Goal: Use online tool/utility: Use online tool/utility

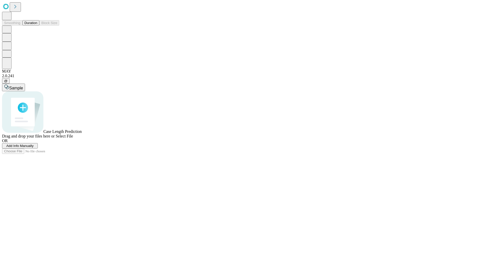
click at [37, 26] on button "Duration" at bounding box center [30, 22] width 17 height 5
click at [34, 148] on span "Add Info Manually" at bounding box center [19, 146] width 27 height 4
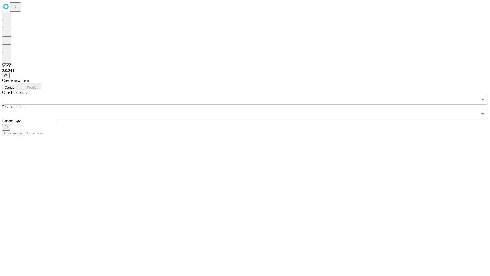
click at [57, 119] on input "text" at bounding box center [39, 121] width 36 height 5
type input "**"
click at [249, 109] on input "text" at bounding box center [240, 114] width 476 height 10
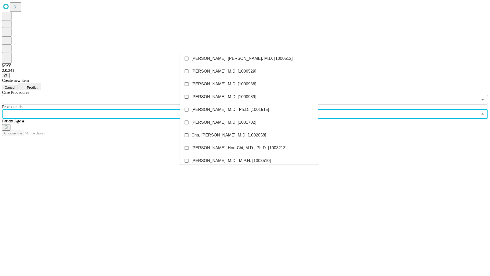
click at [249, 58] on li "[PERSON_NAME], [PERSON_NAME], M.D. [1000512]" at bounding box center [249, 58] width 138 height 13
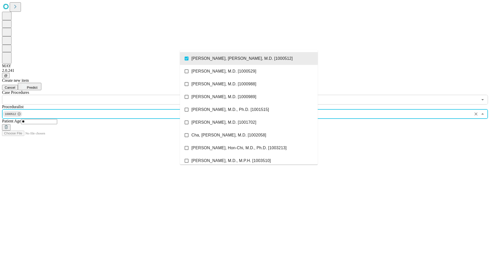
click at [107, 95] on input "text" at bounding box center [240, 100] width 476 height 10
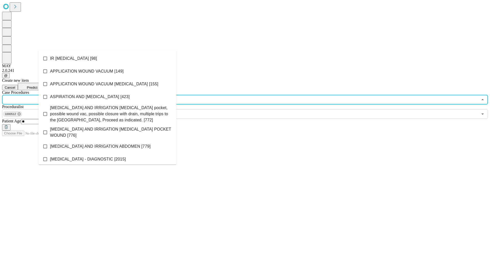
click at [108, 58] on li "IR [MEDICAL_DATA] [98]" at bounding box center [108, 58] width 138 height 13
click at [37, 86] on span "Predict" at bounding box center [32, 88] width 10 height 4
